Goal: Find specific page/section: Find specific page/section

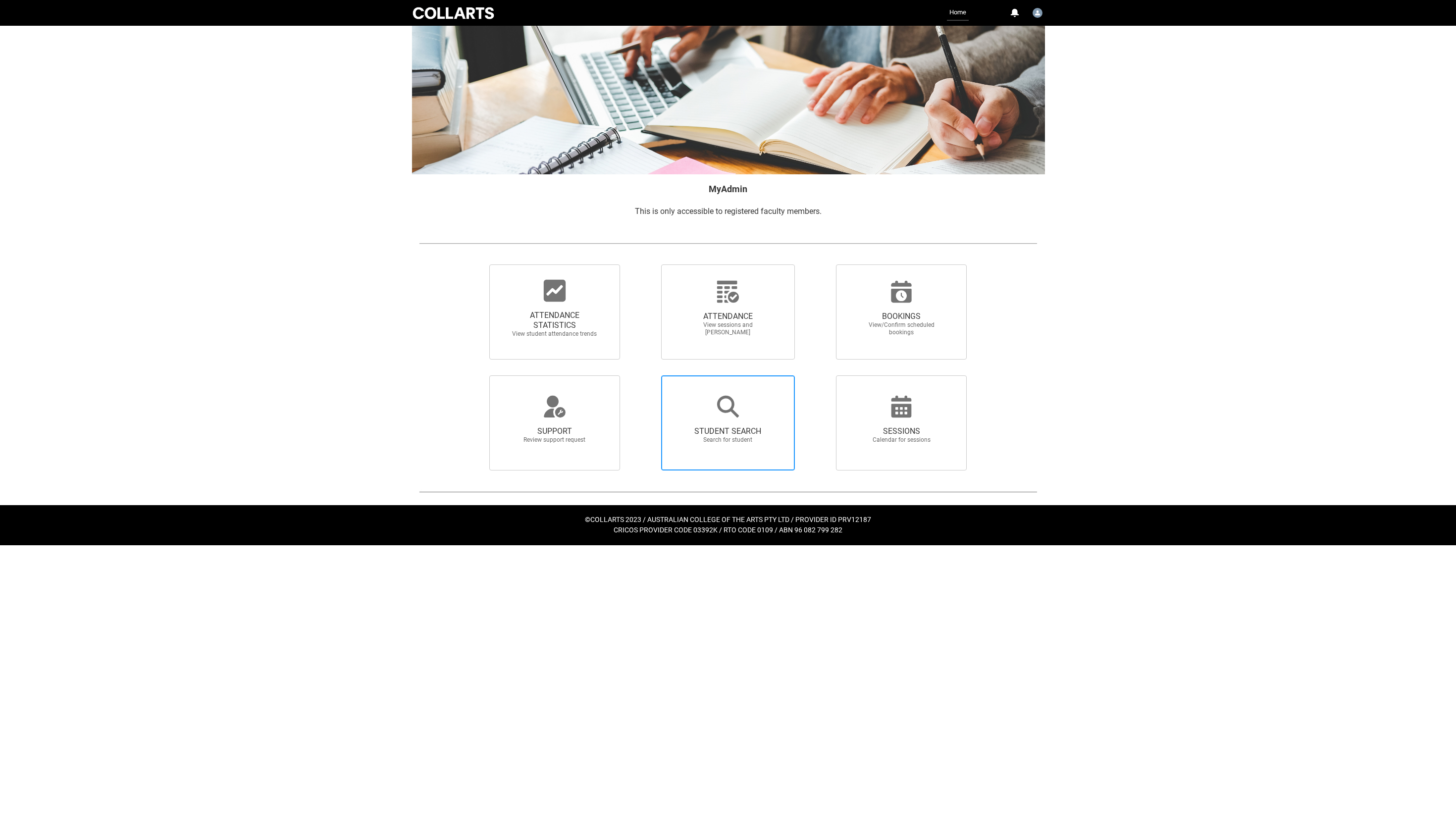
click at [694, 444] on span "Search for student" at bounding box center [728, 440] width 87 height 7
click at [644, 375] on input "STUDENT SEARCH Search for student" at bounding box center [644, 375] width 1 height 1
radio input "true"
click at [538, 294] on div at bounding box center [555, 291] width 95 height 24
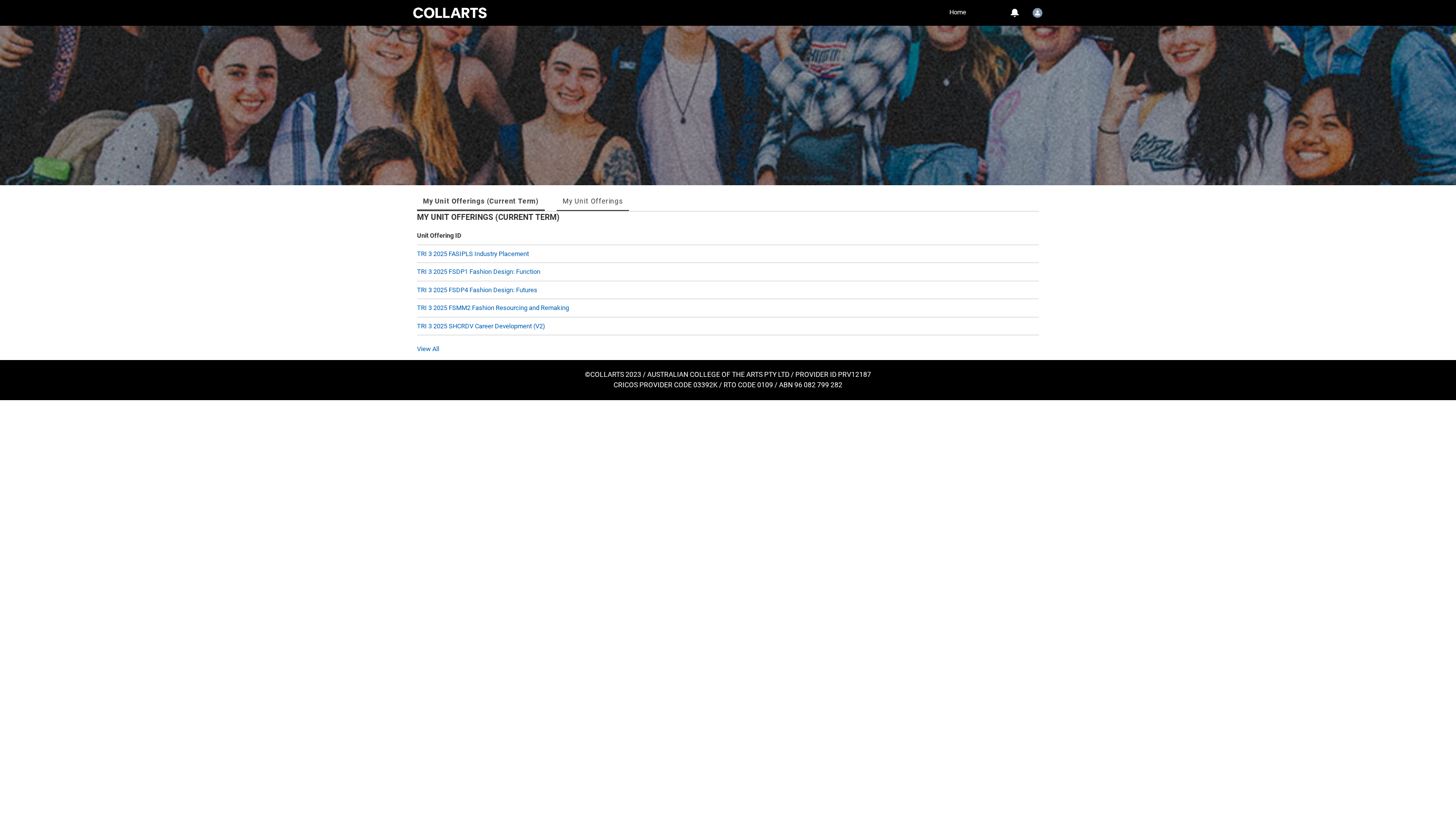
click at [623, 203] on link "My Unit Offerings" at bounding box center [593, 200] width 61 height 20
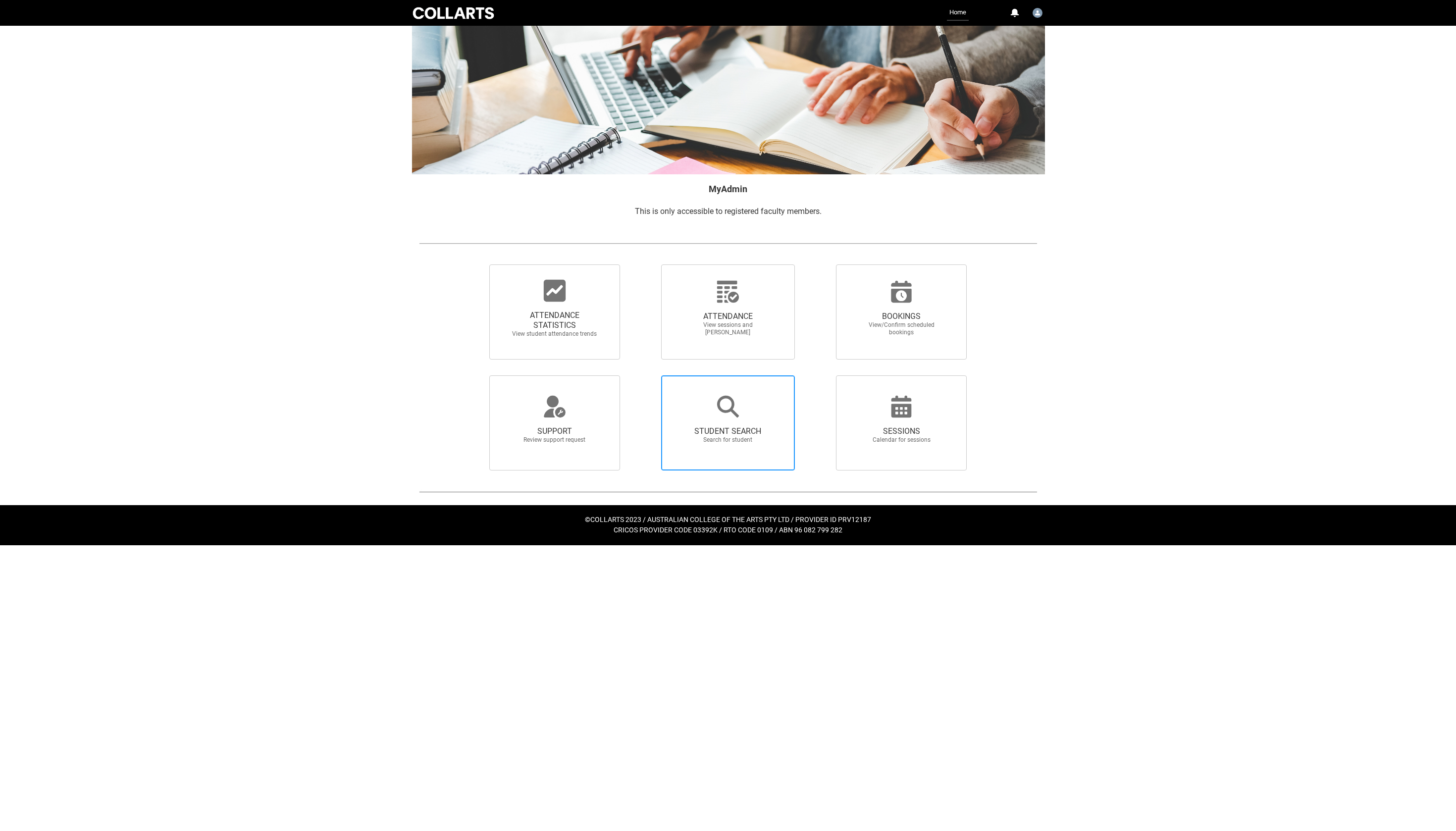
click at [724, 397] on span "STUDENT SEARCH Search for student" at bounding box center [729, 423] width 134 height 95
click at [644, 375] on input "STUDENT SEARCH Search for student" at bounding box center [644, 375] width 1 height 1
radio input "true"
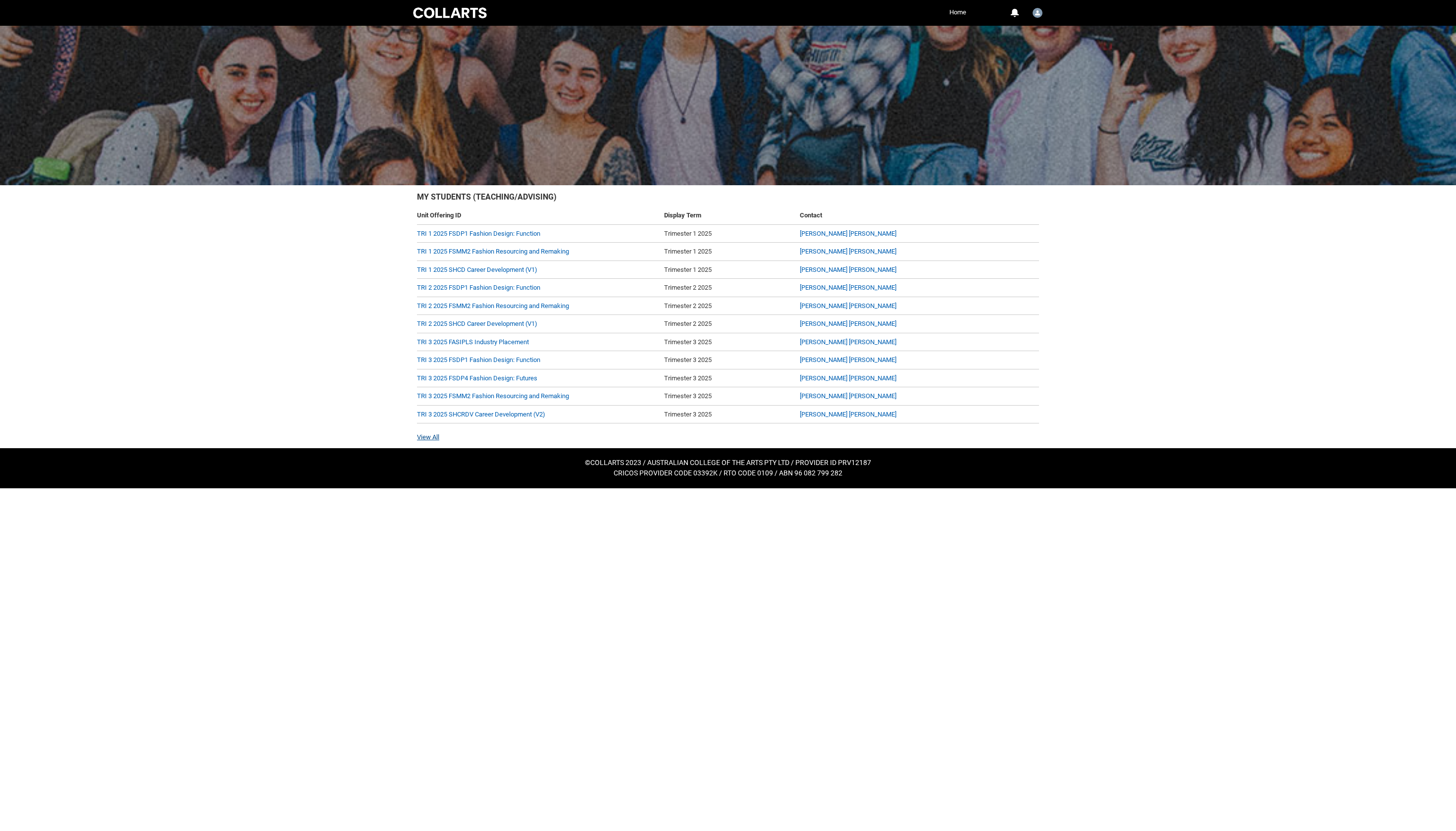
click at [435, 441] on link "View All" at bounding box center [428, 437] width 22 height 7
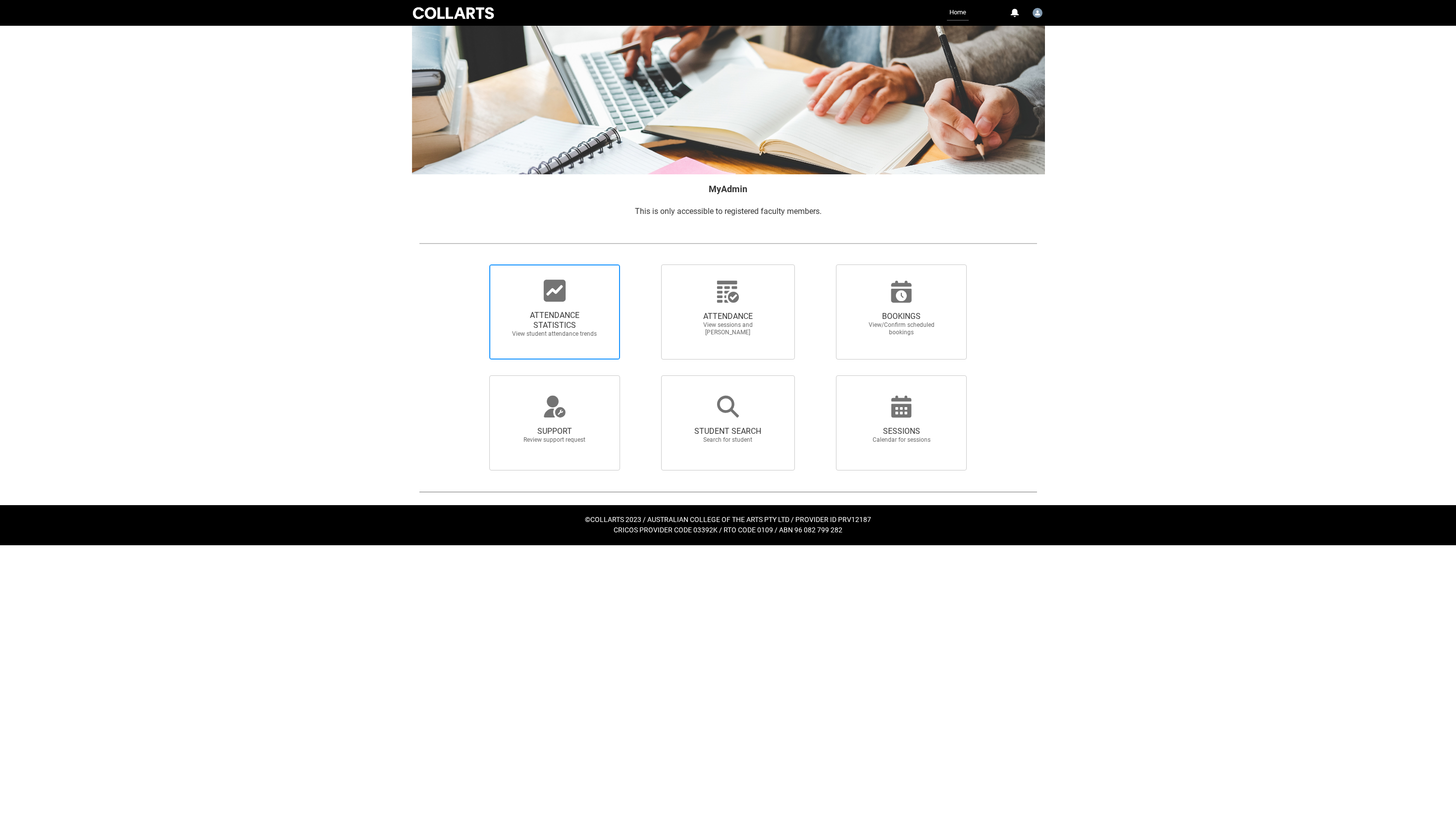
click at [518, 320] on span "ATTENDANCE STATISTICS" at bounding box center [554, 320] width 87 height 20
